Goal: Task Accomplishment & Management: Manage account settings

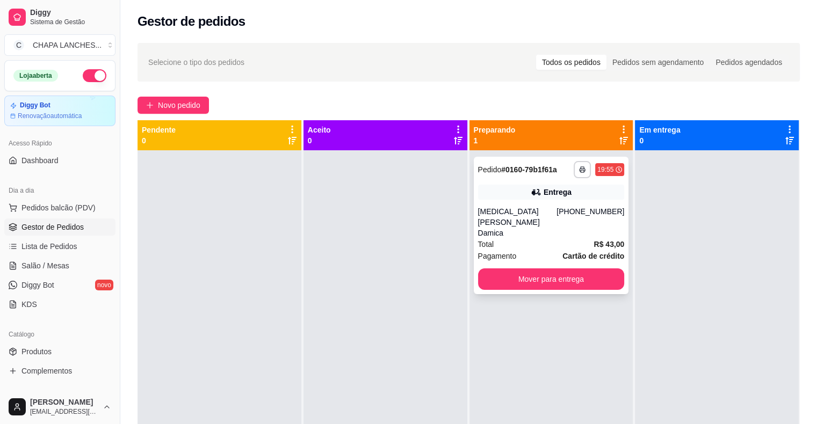
click at [513, 238] on div "Total R$ 43,00" at bounding box center [551, 244] width 147 height 12
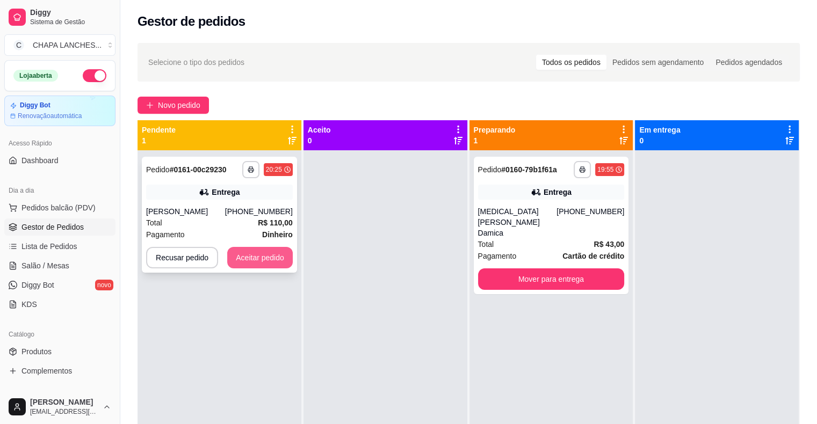
click at [263, 266] on button "Aceitar pedido" at bounding box center [260, 257] width 66 height 21
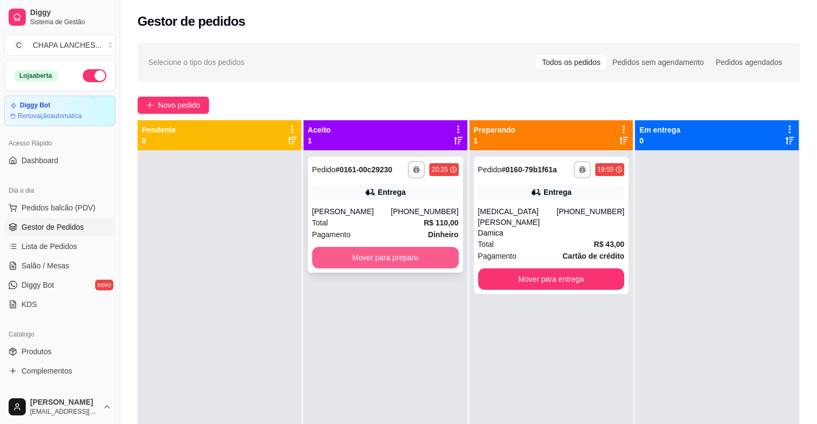
click at [350, 254] on button "Mover para preparo" at bounding box center [385, 257] width 147 height 21
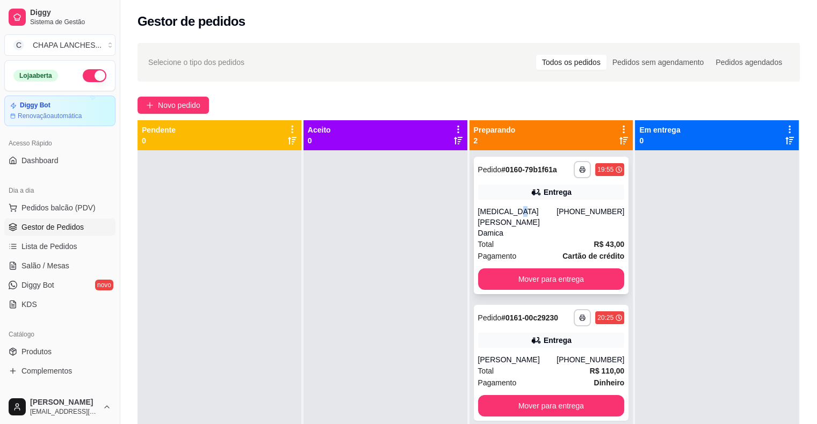
click at [514, 212] on div "[MEDICAL_DATA][PERSON_NAME] Damica" at bounding box center [517, 222] width 79 height 32
click at [65, 265] on span "Salão / Mesas" at bounding box center [45, 266] width 48 height 11
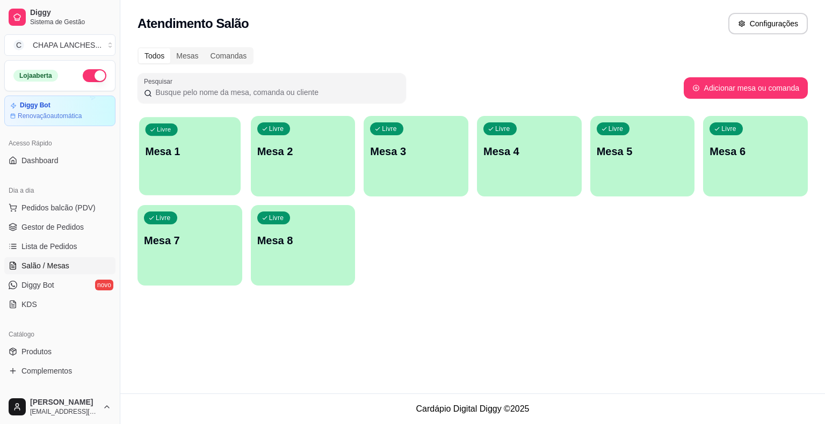
click at [200, 169] on div "Livre Mesa 1" at bounding box center [190, 150] width 102 height 66
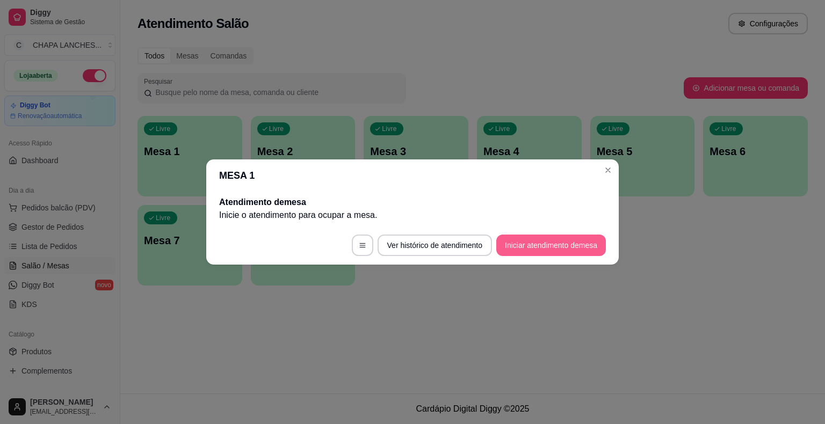
click at [537, 242] on button "Iniciar atendimento de mesa" at bounding box center [551, 245] width 110 height 21
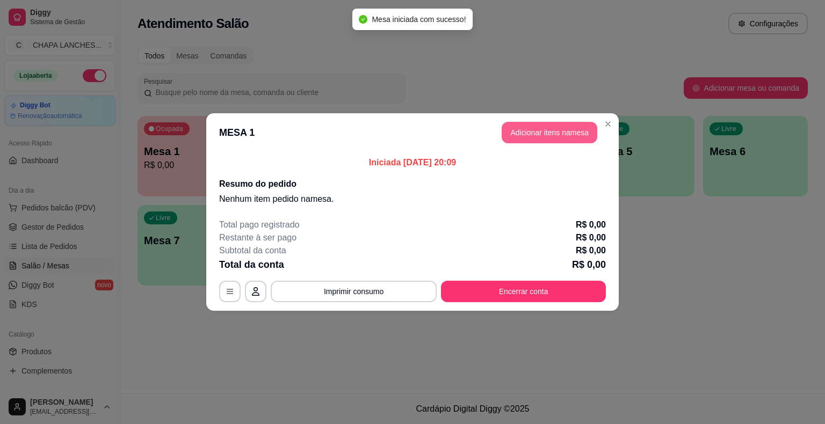
click at [549, 137] on button "Adicionar itens na mesa" at bounding box center [550, 132] width 96 height 21
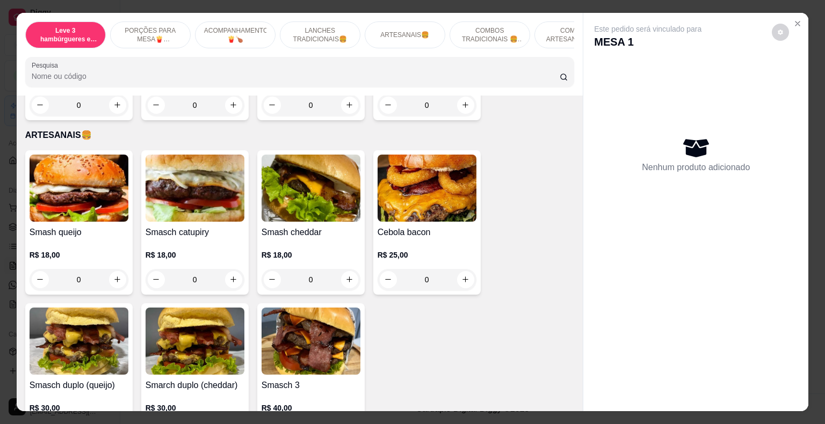
scroll to position [1289, 0]
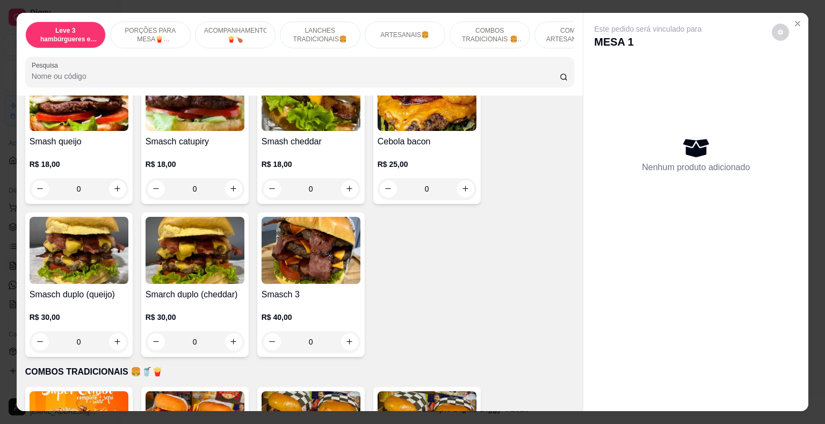
click at [230, 331] on div "0" at bounding box center [195, 341] width 99 height 21
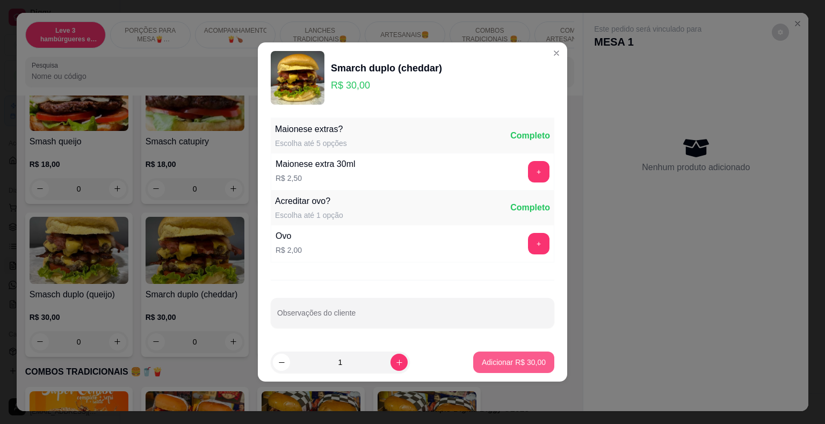
click at [531, 361] on p "Adicionar R$ 30,00" at bounding box center [514, 362] width 64 height 11
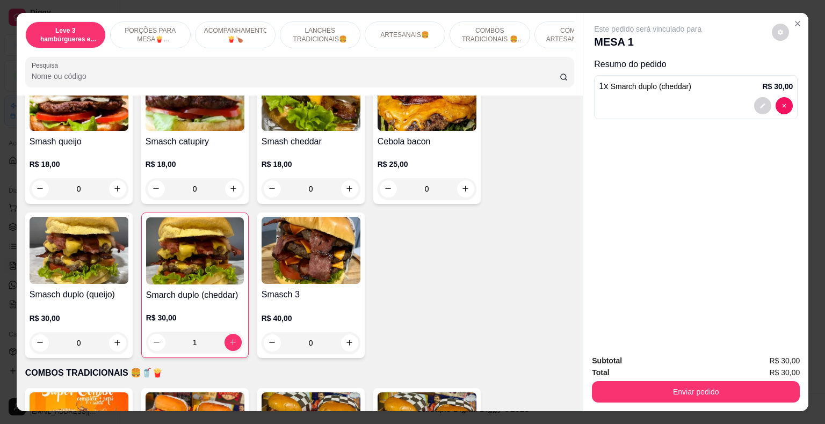
click at [232, 332] on div "1" at bounding box center [195, 342] width 98 height 21
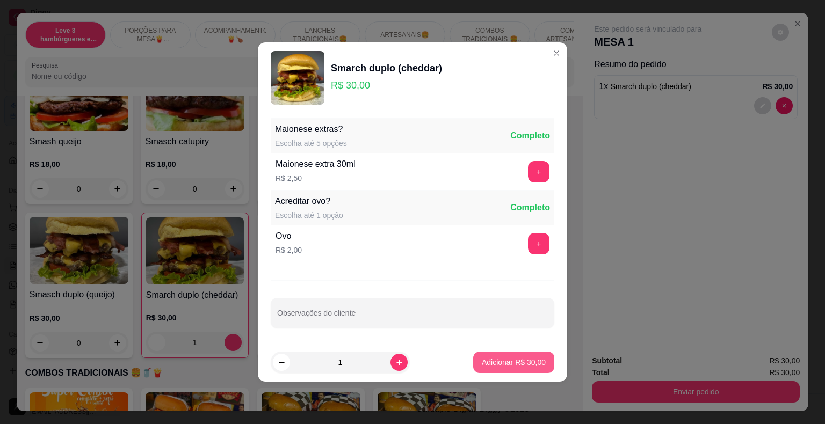
click at [501, 357] on p "Adicionar R$ 30,00" at bounding box center [514, 362] width 64 height 11
type input "2"
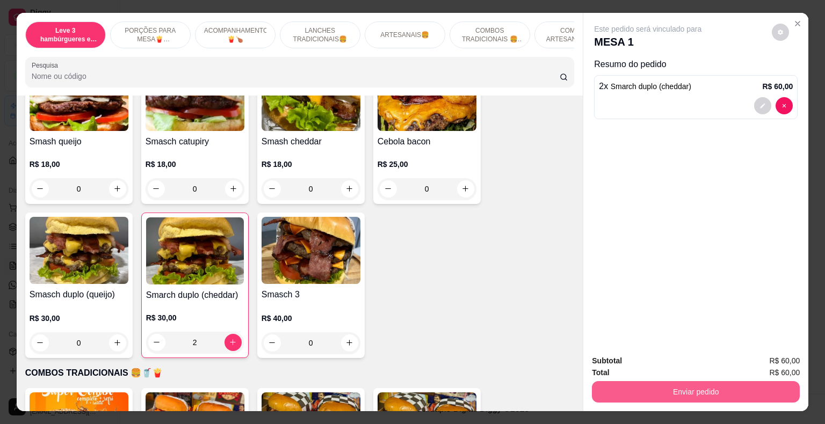
click at [688, 388] on button "Enviar pedido" at bounding box center [696, 391] width 208 height 21
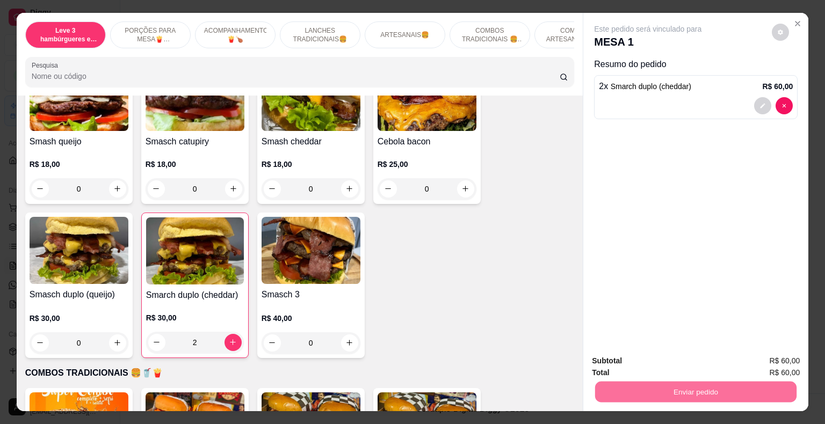
click at [665, 361] on button "Não registrar e enviar pedido" at bounding box center [660, 362] width 112 height 20
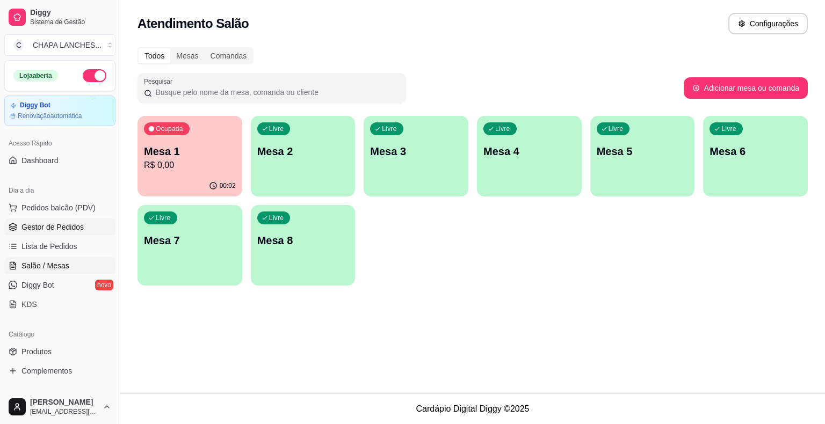
click at [77, 222] on span "Gestor de Pedidos" at bounding box center [52, 227] width 62 height 11
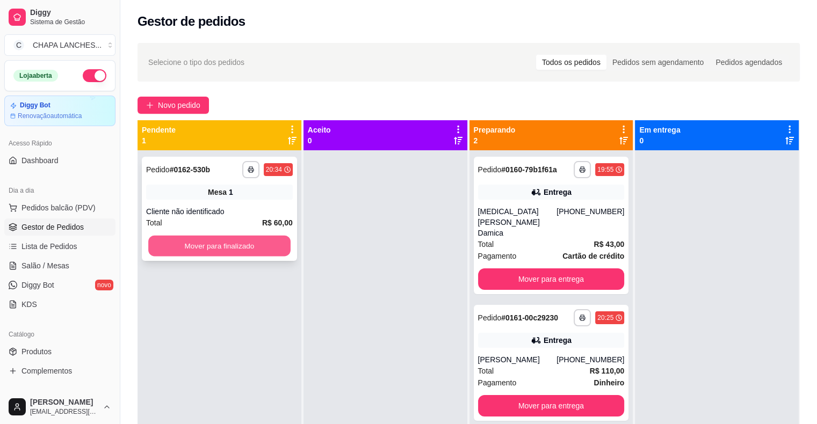
click at [199, 246] on button "Mover para finalizado" at bounding box center [219, 246] width 142 height 21
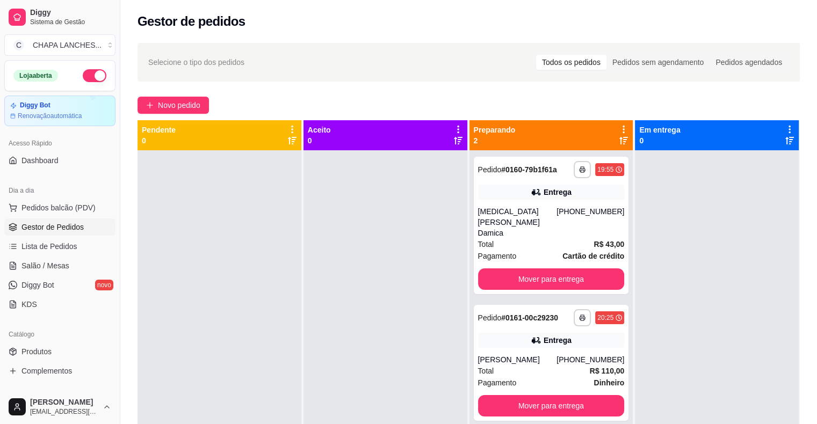
click at [180, 214] on div at bounding box center [220, 362] width 164 height 424
click at [169, 104] on span "Novo pedido" at bounding box center [179, 105] width 42 height 12
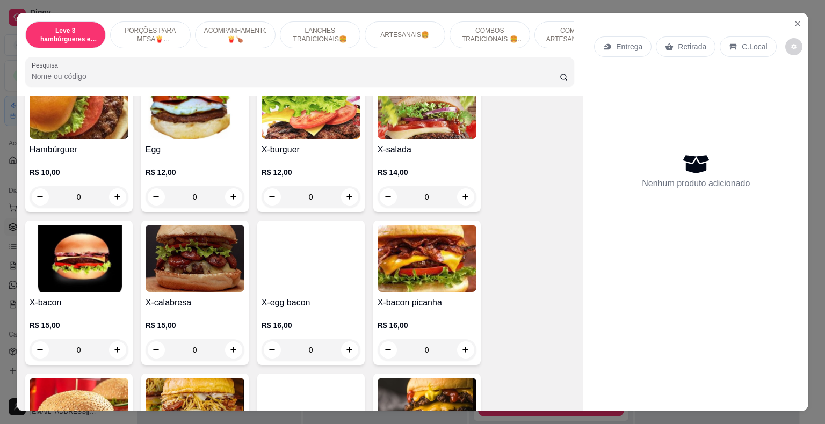
scroll to position [806, 0]
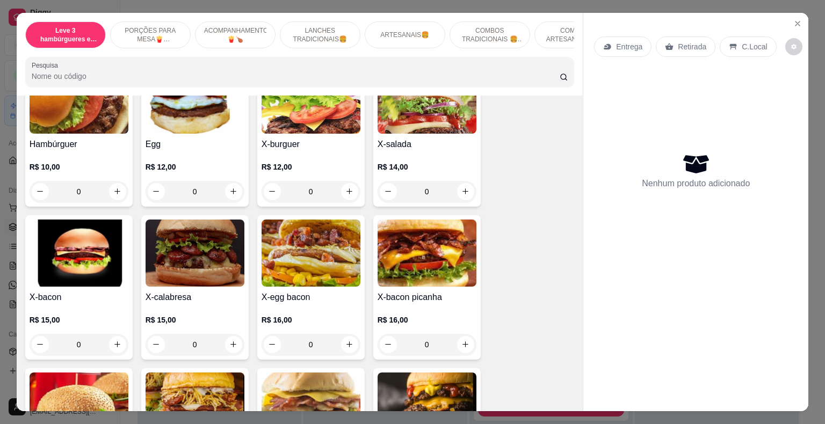
click at [345, 181] on div "0" at bounding box center [311, 191] width 99 height 21
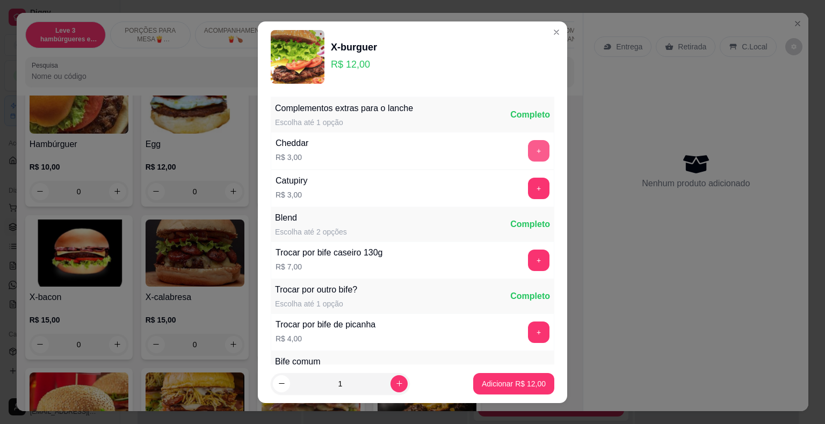
click at [528, 154] on button "+" at bounding box center [538, 150] width 21 height 21
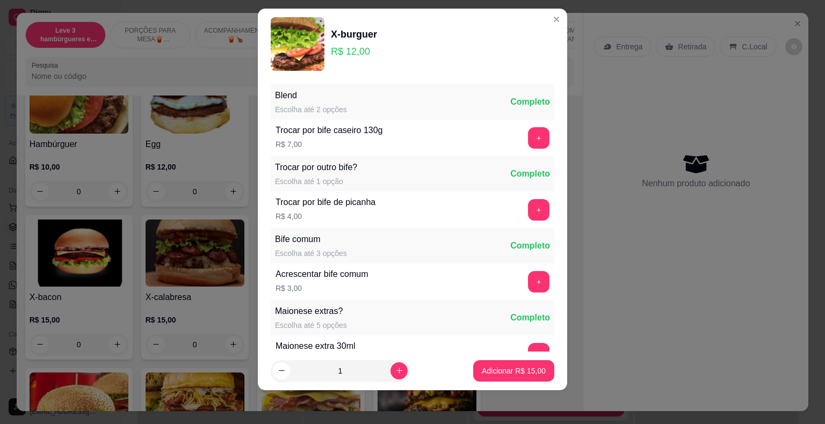
scroll to position [114, 0]
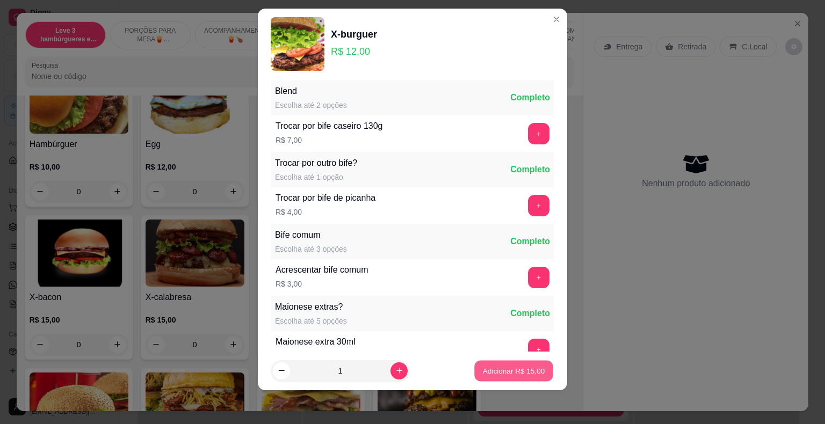
click at [511, 373] on p "Adicionar R$ 15,00" at bounding box center [514, 371] width 62 height 10
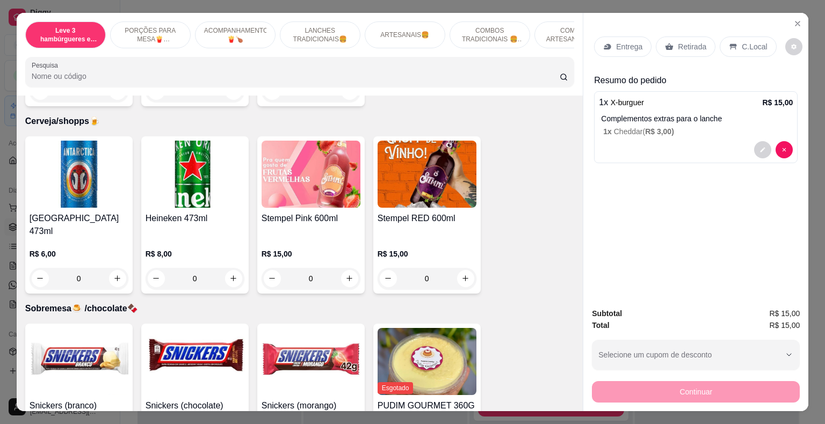
scroll to position [3042, 0]
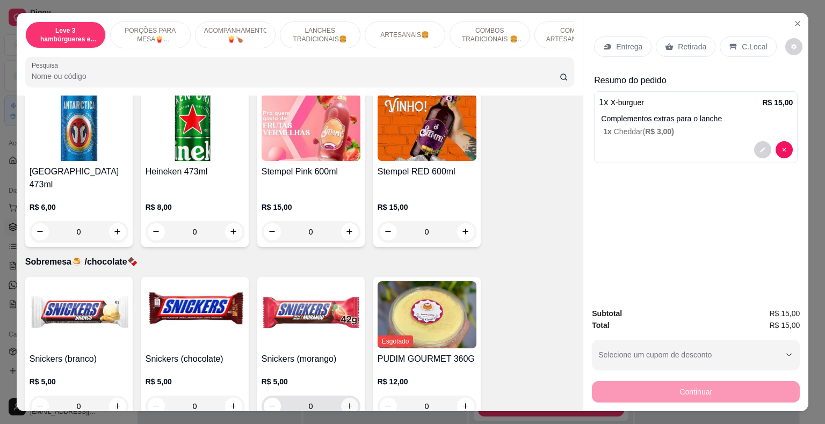
click at [345, 402] on icon "increase-product-quantity" at bounding box center [349, 406] width 8 height 8
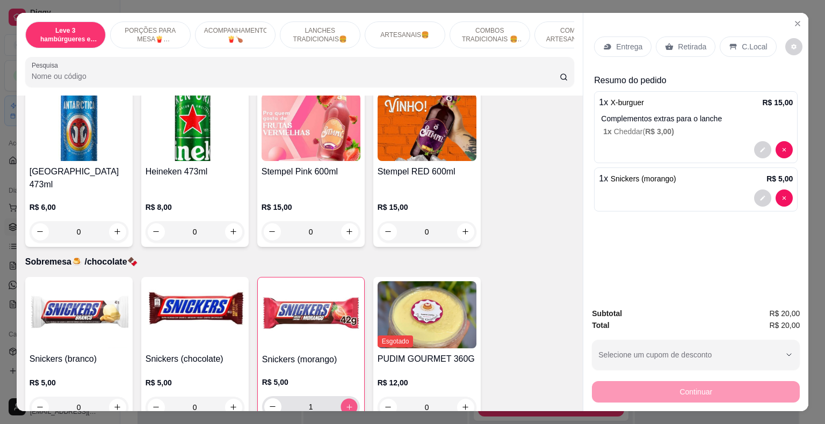
click at [346, 404] on icon "increase-product-quantity" at bounding box center [348, 406] width 5 height 5
type input "2"
click at [680, 46] on p "Retirada" at bounding box center [692, 46] width 28 height 11
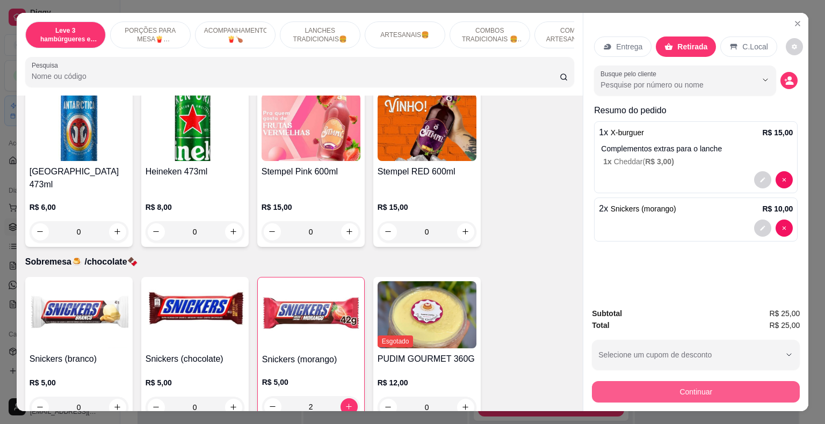
click at [697, 389] on button "Continuar" at bounding box center [696, 391] width 208 height 21
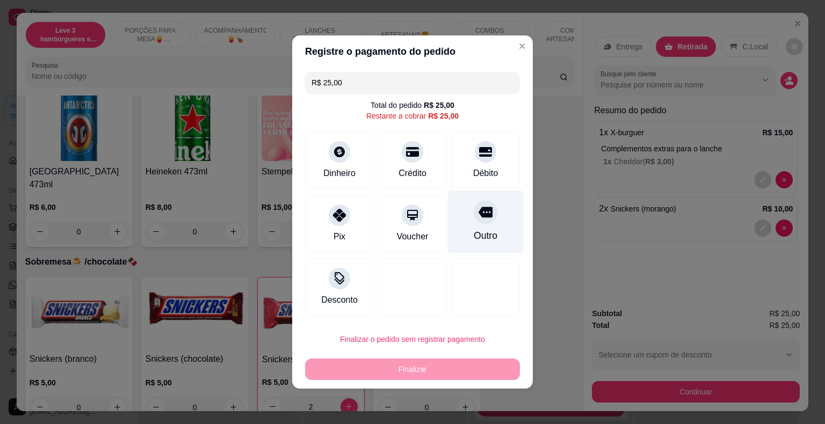
click at [479, 214] on icon at bounding box center [486, 212] width 14 height 14
type input "R$ 0,00"
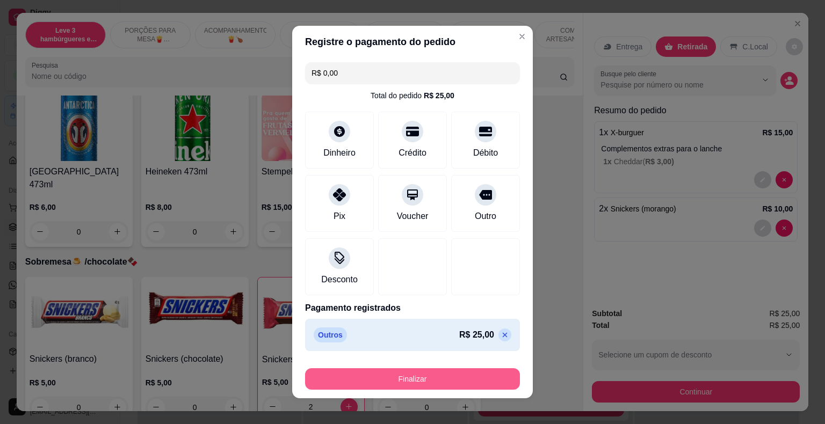
click at [473, 377] on button "Finalizar" at bounding box center [412, 378] width 215 height 21
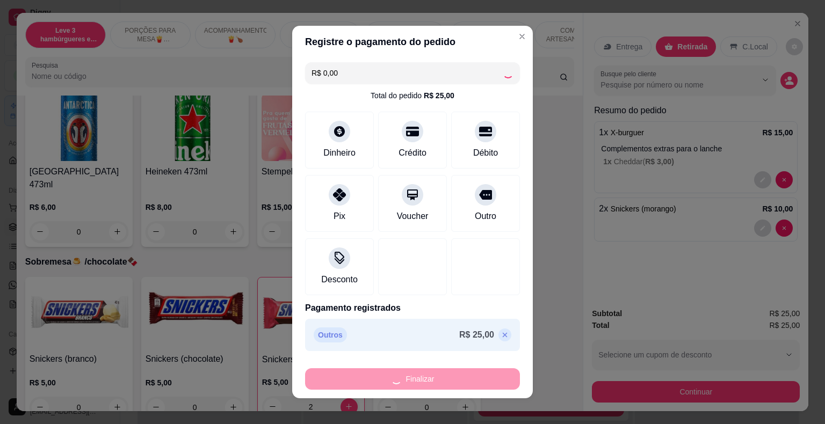
type input "0"
type input "-R$ 25,00"
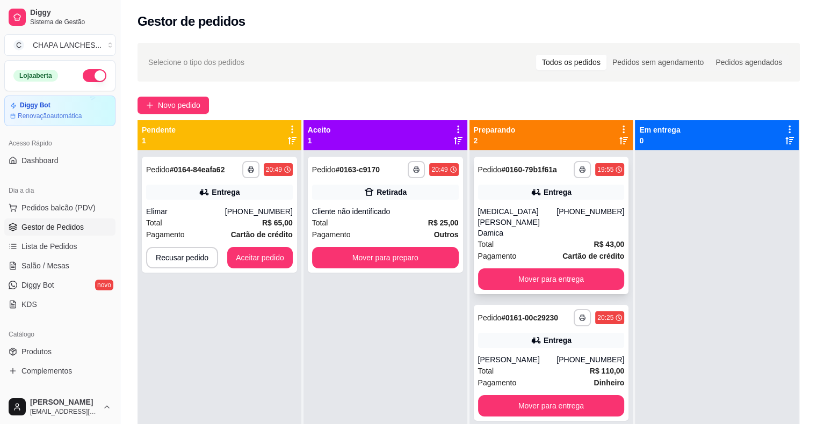
click at [508, 190] on div "**********" at bounding box center [551, 226] width 155 height 138
click at [258, 262] on button "Aceitar pedido" at bounding box center [259, 258] width 63 height 21
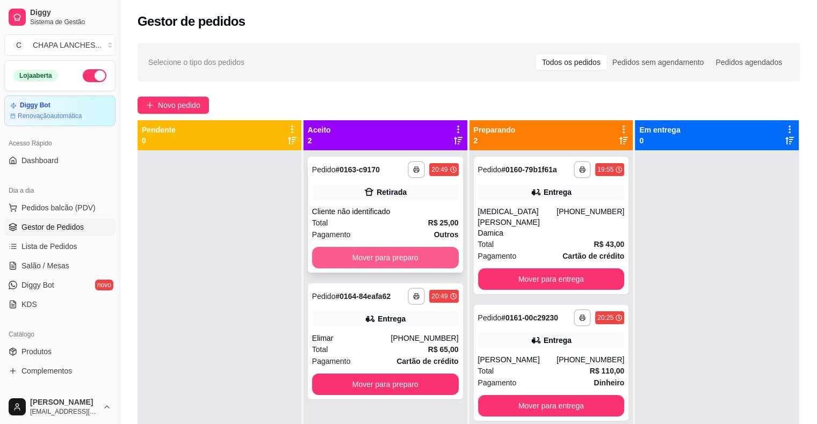
click at [351, 238] on div "Pagamento Outros" at bounding box center [385, 235] width 147 height 12
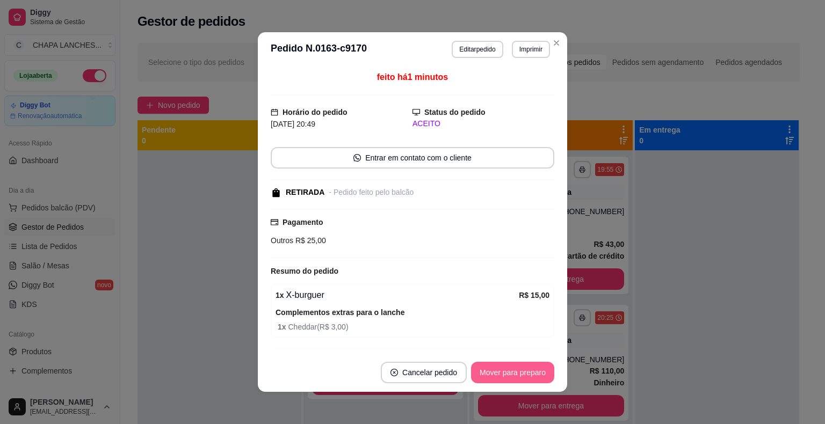
click at [502, 372] on button "Mover para preparo" at bounding box center [512, 372] width 83 height 21
click at [503, 374] on button "Mover para retirada disponível" at bounding box center [494, 373] width 115 height 21
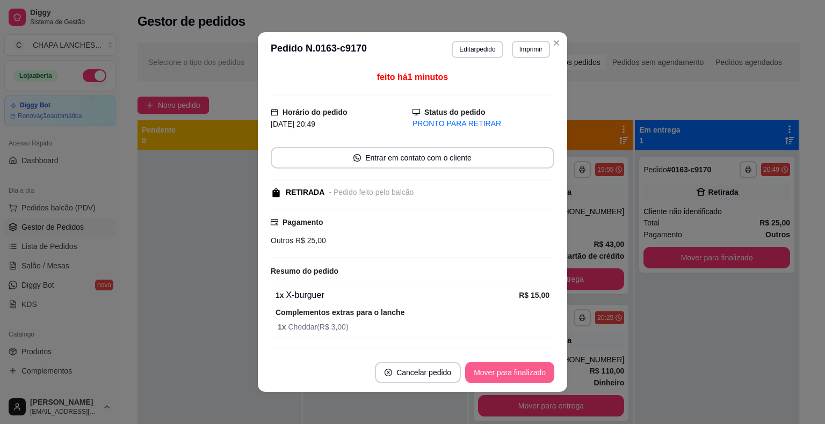
click at [509, 374] on button "Mover para finalizado" at bounding box center [509, 372] width 89 height 21
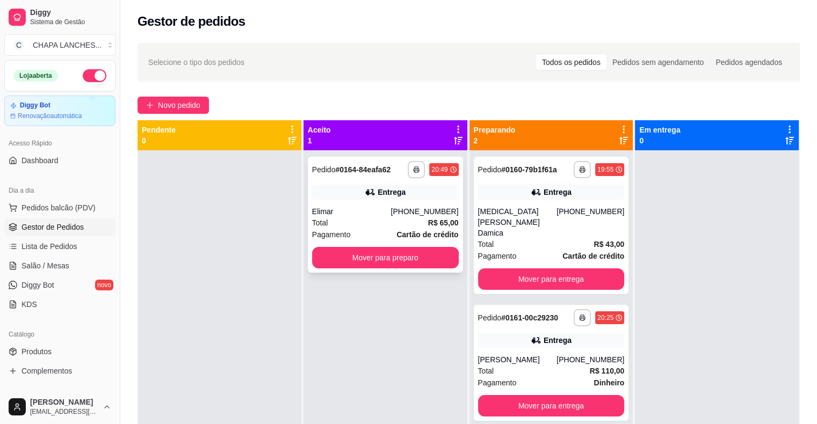
click at [382, 222] on div "Total R$ 65,00" at bounding box center [385, 223] width 147 height 12
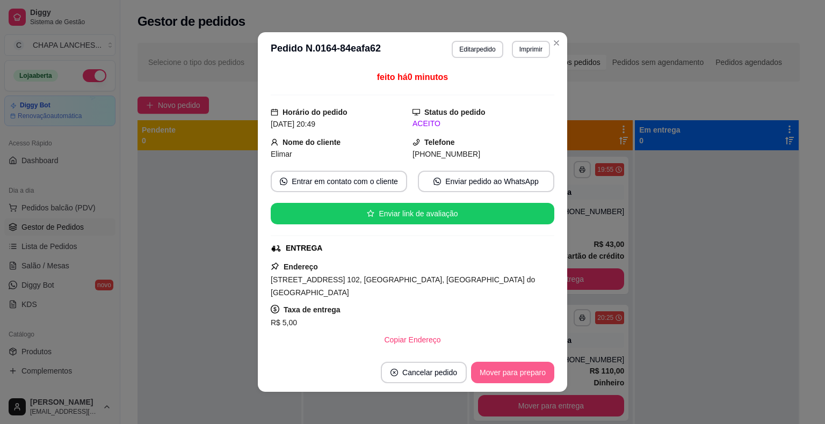
click at [502, 375] on button "Mover para preparo" at bounding box center [512, 372] width 83 height 21
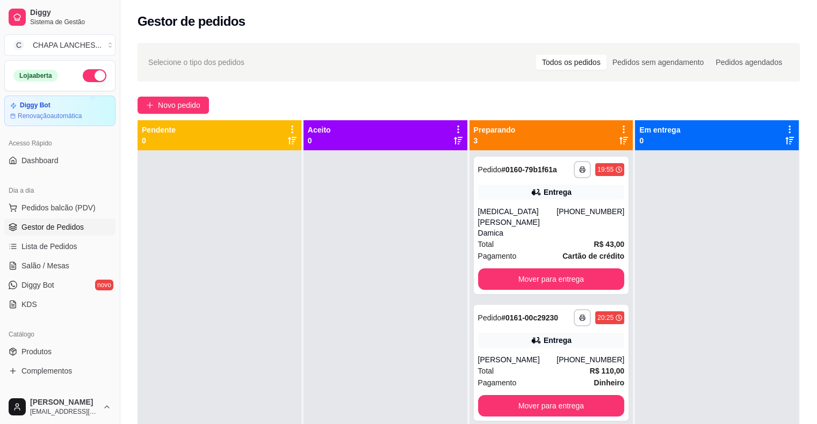
drag, startPoint x: 214, startPoint y: 294, endPoint x: 216, endPoint y: 242, distance: 52.7
click at [217, 284] on div at bounding box center [220, 362] width 164 height 424
click at [68, 262] on link "Salão / Mesas" at bounding box center [59, 265] width 111 height 17
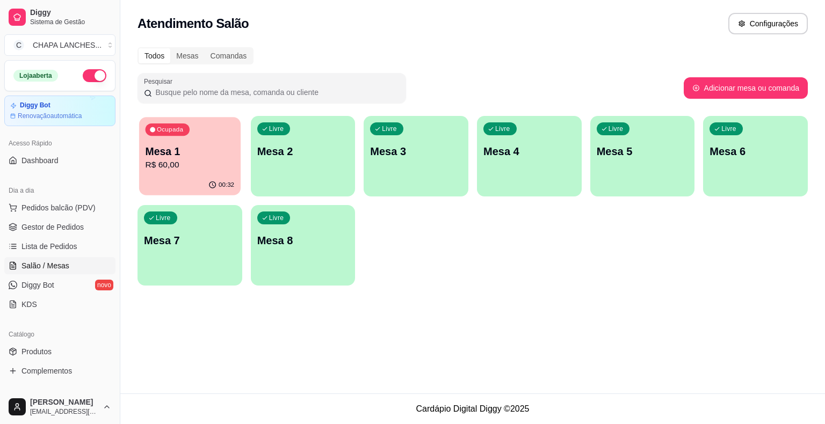
click at [159, 163] on p "R$ 60,00" at bounding box center [190, 165] width 89 height 12
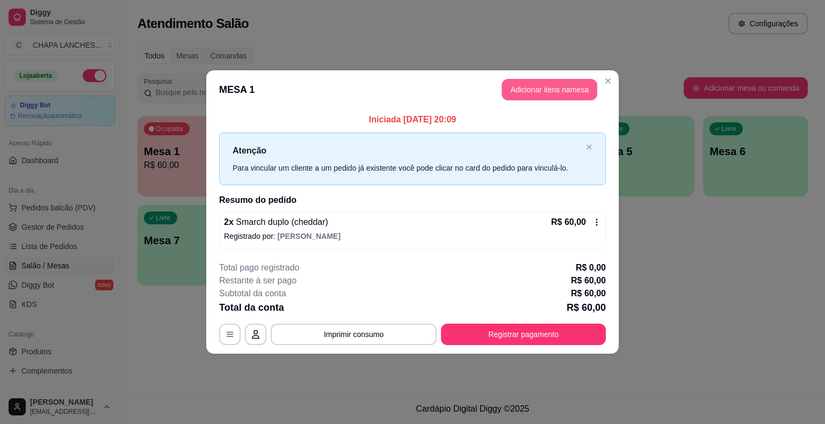
click at [543, 89] on button "Adicionar itens na mesa" at bounding box center [550, 89] width 96 height 21
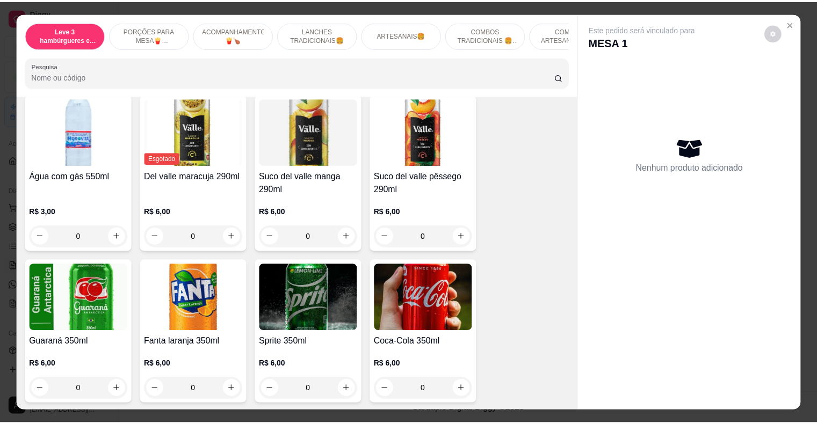
scroll to position [2148, 0]
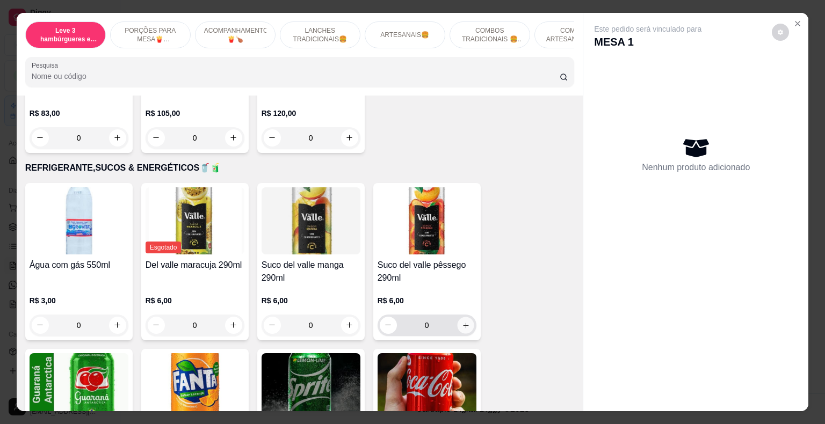
click at [464, 321] on icon "increase-product-quantity" at bounding box center [465, 325] width 8 height 8
type input "1"
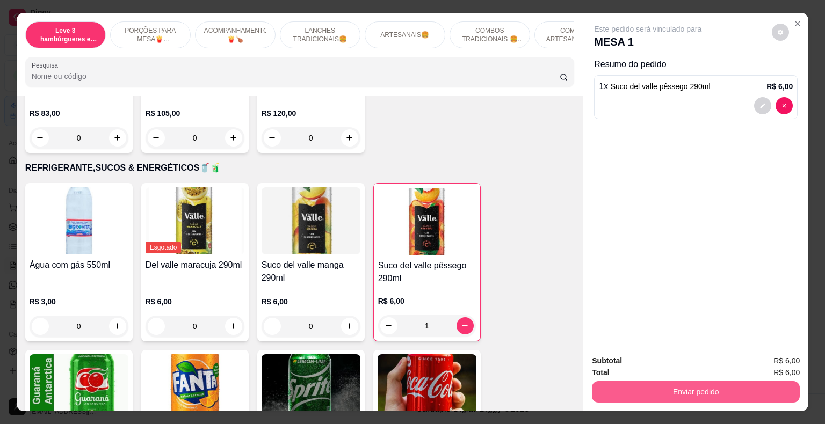
click at [606, 387] on button "Enviar pedido" at bounding box center [696, 391] width 208 height 21
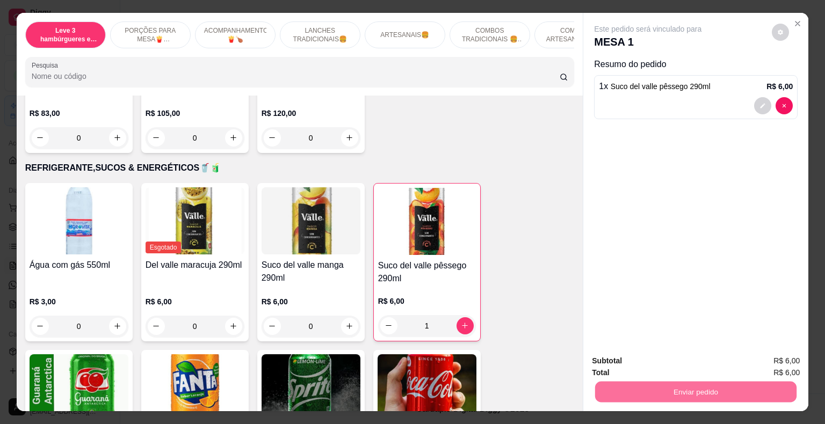
click at [621, 364] on button "Não registrar e enviar pedido" at bounding box center [660, 362] width 108 height 20
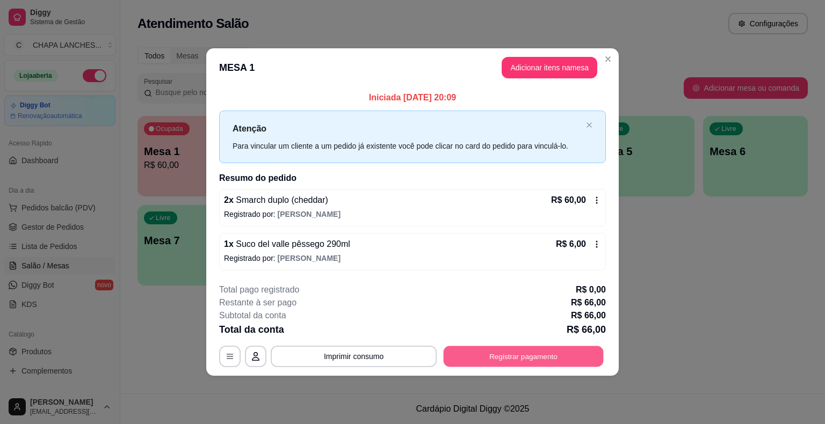
click at [533, 351] on button "Registrar pagamento" at bounding box center [524, 356] width 160 height 21
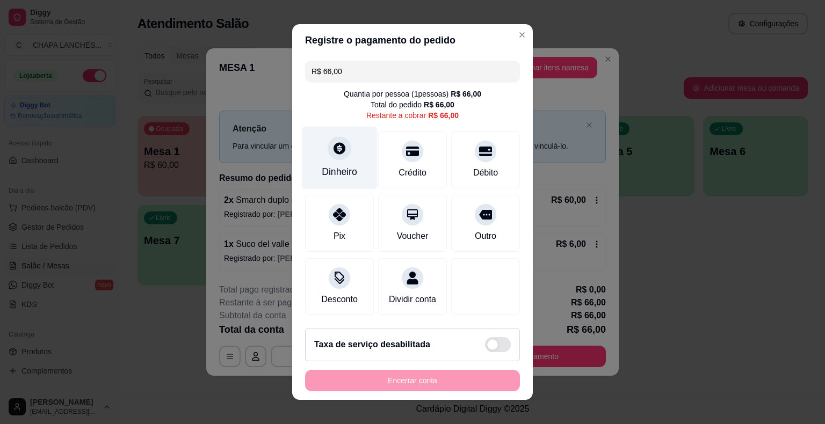
click at [337, 162] on div "Dinheiro" at bounding box center [340, 158] width 76 height 63
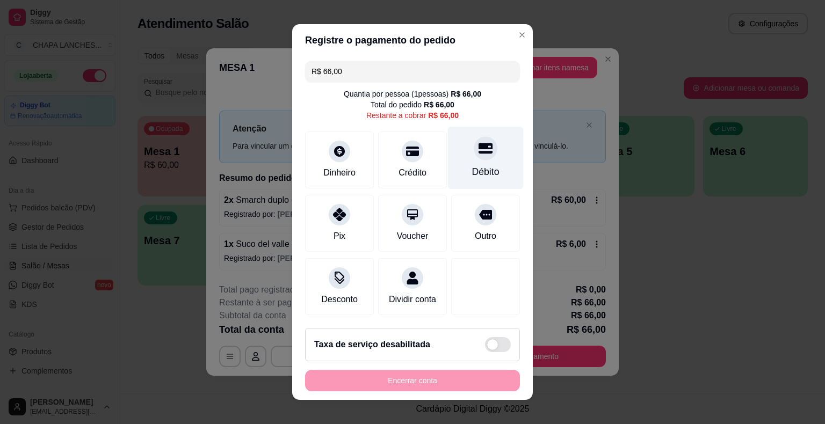
click at [486, 162] on div "Débito" at bounding box center [486, 158] width 76 height 63
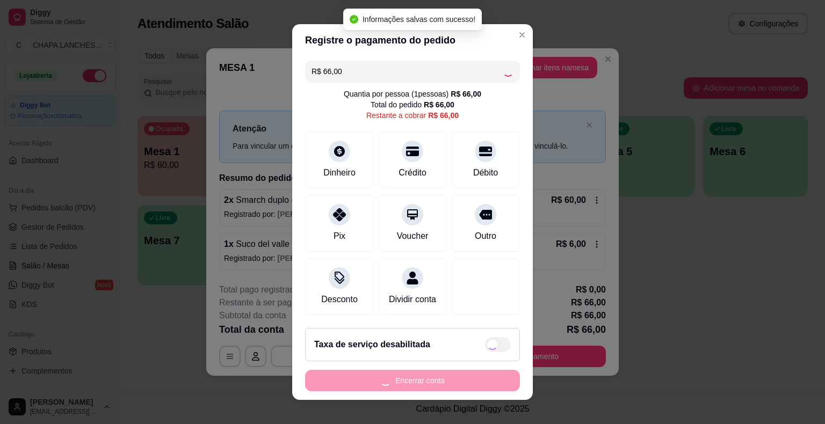
type input "R$ 0,00"
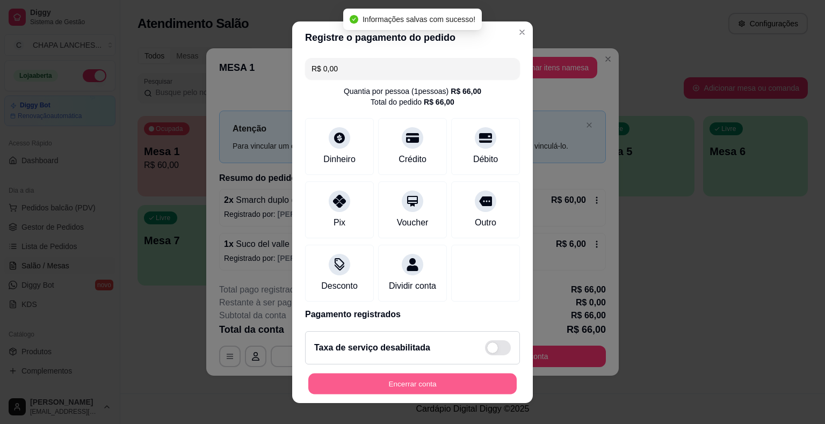
click at [451, 388] on button "Encerrar conta" at bounding box center [412, 383] width 208 height 21
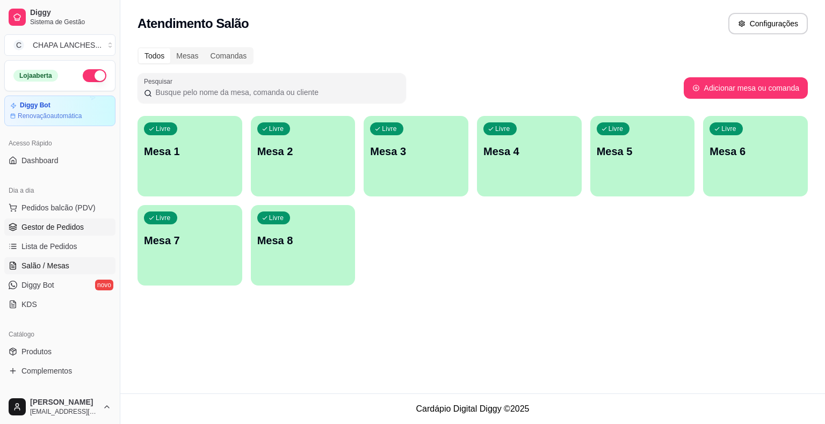
click at [81, 225] on span "Gestor de Pedidos" at bounding box center [52, 227] width 62 height 11
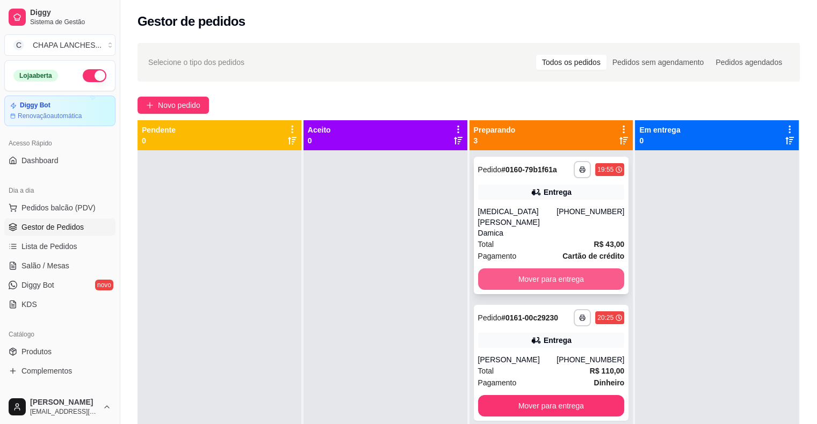
click at [494, 269] on button "Mover para entrega" at bounding box center [551, 279] width 147 height 21
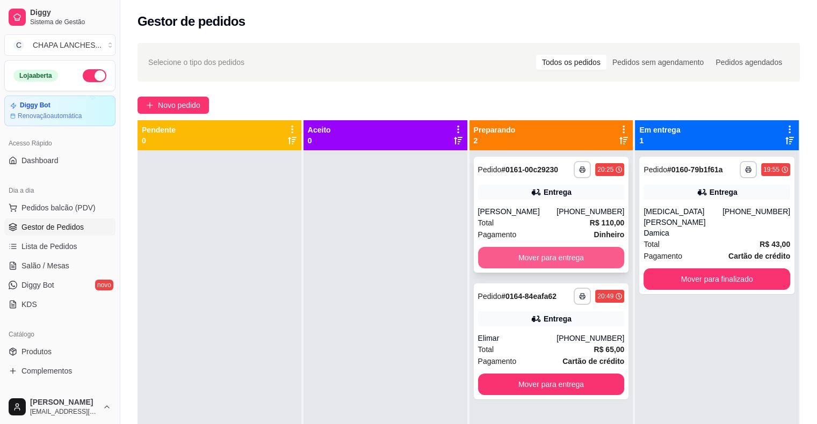
click at [524, 256] on button "Mover para entrega" at bounding box center [551, 257] width 147 height 21
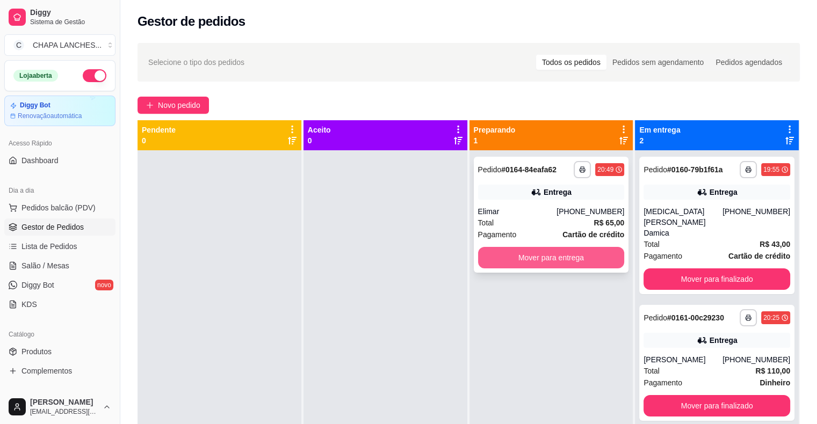
click at [507, 261] on button "Mover para entrega" at bounding box center [551, 257] width 147 height 21
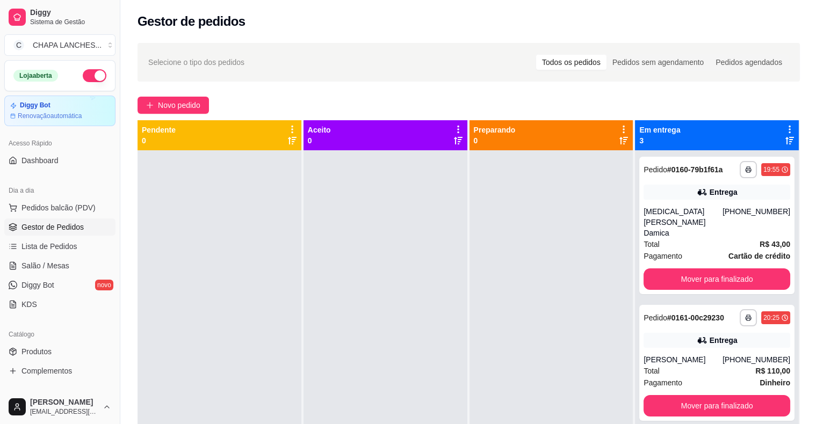
click at [86, 69] on button "button" at bounding box center [95, 75] width 24 height 13
